Goal: Information Seeking & Learning: Learn about a topic

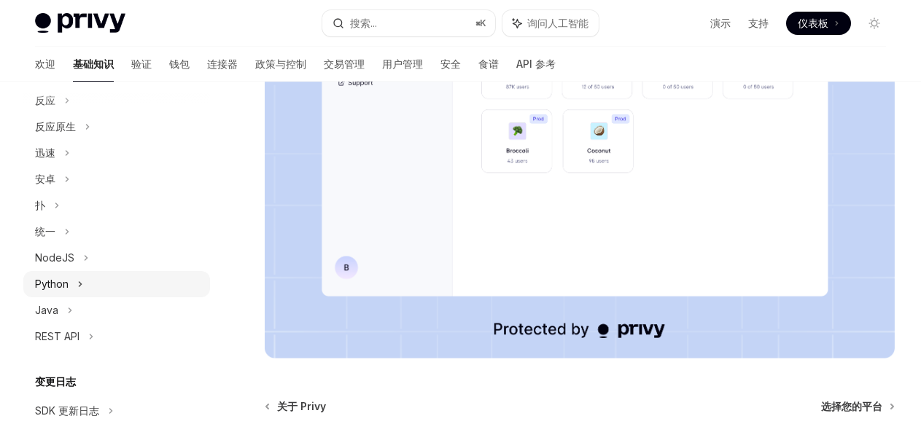
scroll to position [219, 0]
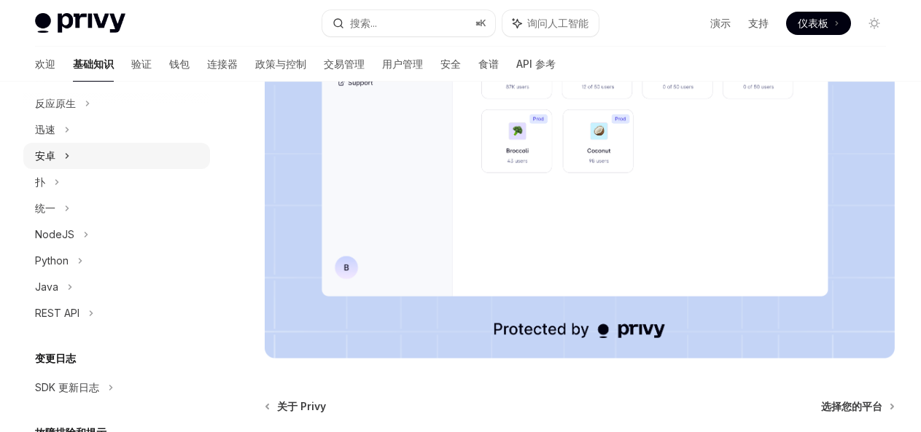
click at [58, 152] on div "安卓" at bounding box center [116, 156] width 187 height 26
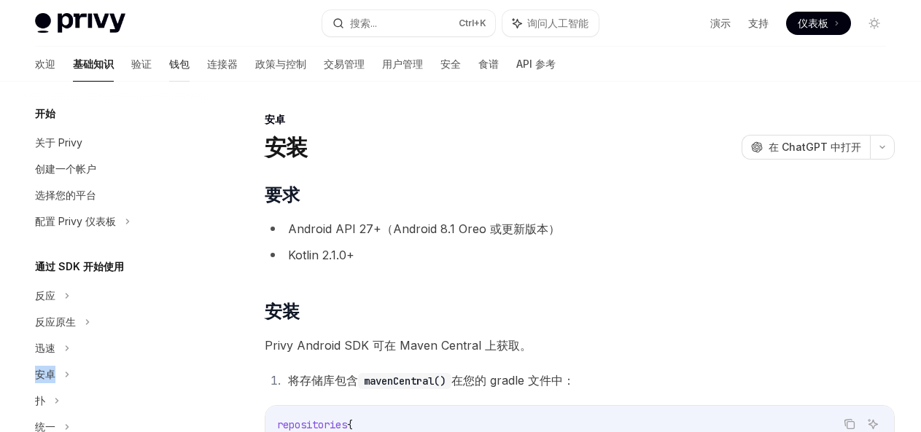
click at [169, 61] on font "钱包" at bounding box center [179, 64] width 20 height 12
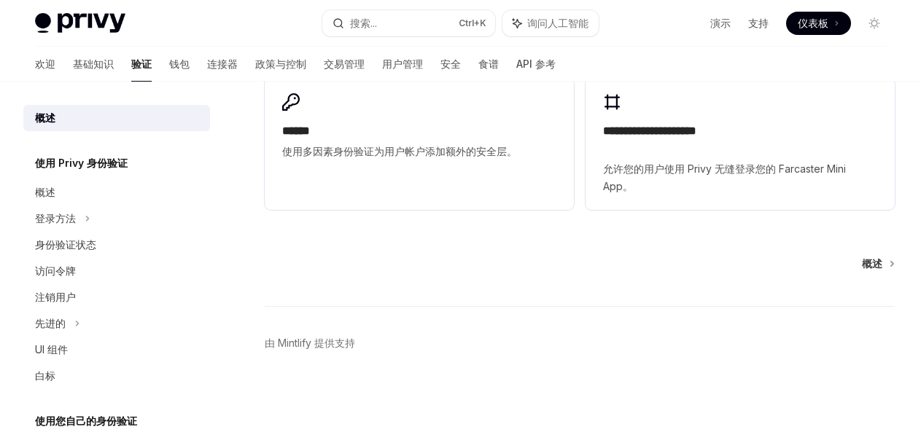
scroll to position [1226, 0]
click at [169, 58] on font "钱包" at bounding box center [179, 64] width 20 height 12
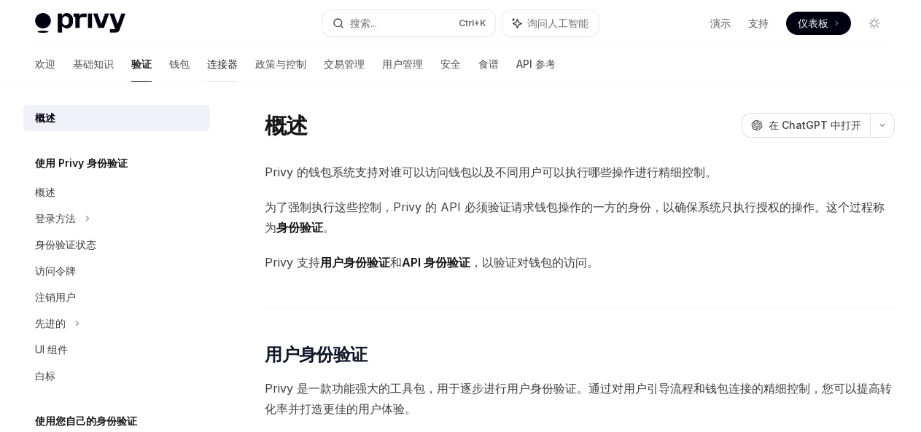
click at [207, 63] on font "连接器" at bounding box center [222, 64] width 31 height 12
type textarea "*"
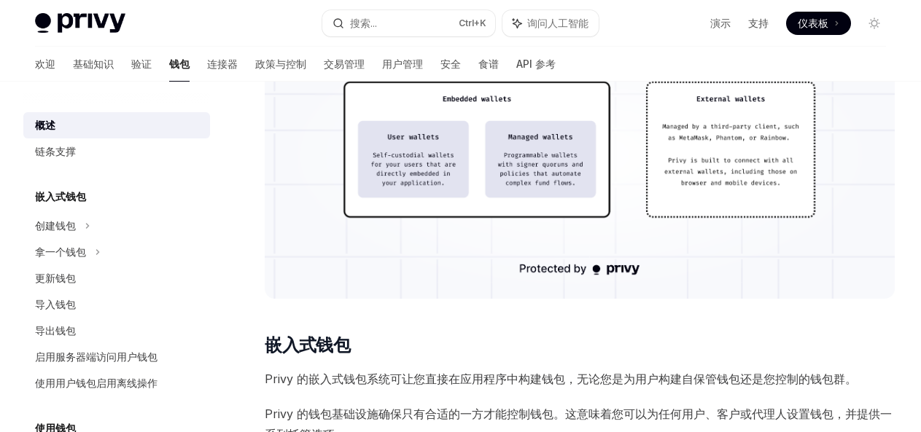
scroll to position [656, 0]
